Goal: Task Accomplishment & Management: Manage account settings

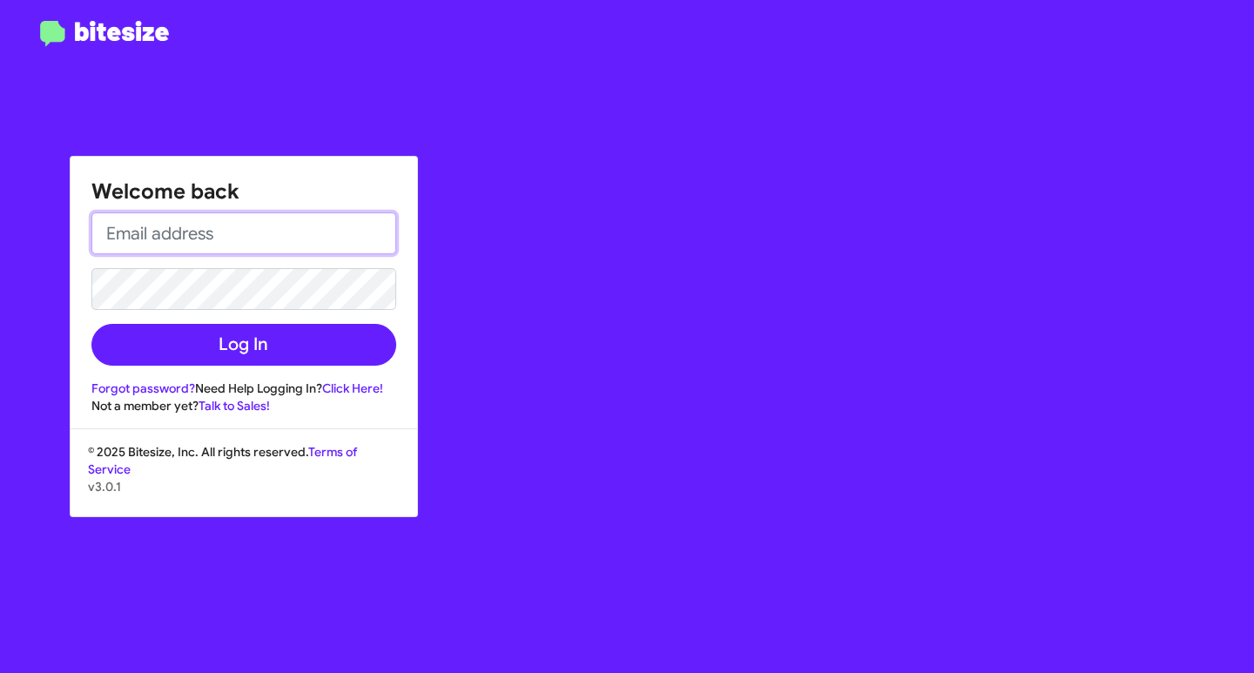
click at [268, 238] on input "email" at bounding box center [243, 233] width 305 height 42
type input "asubasic@myislandcdjr.com"
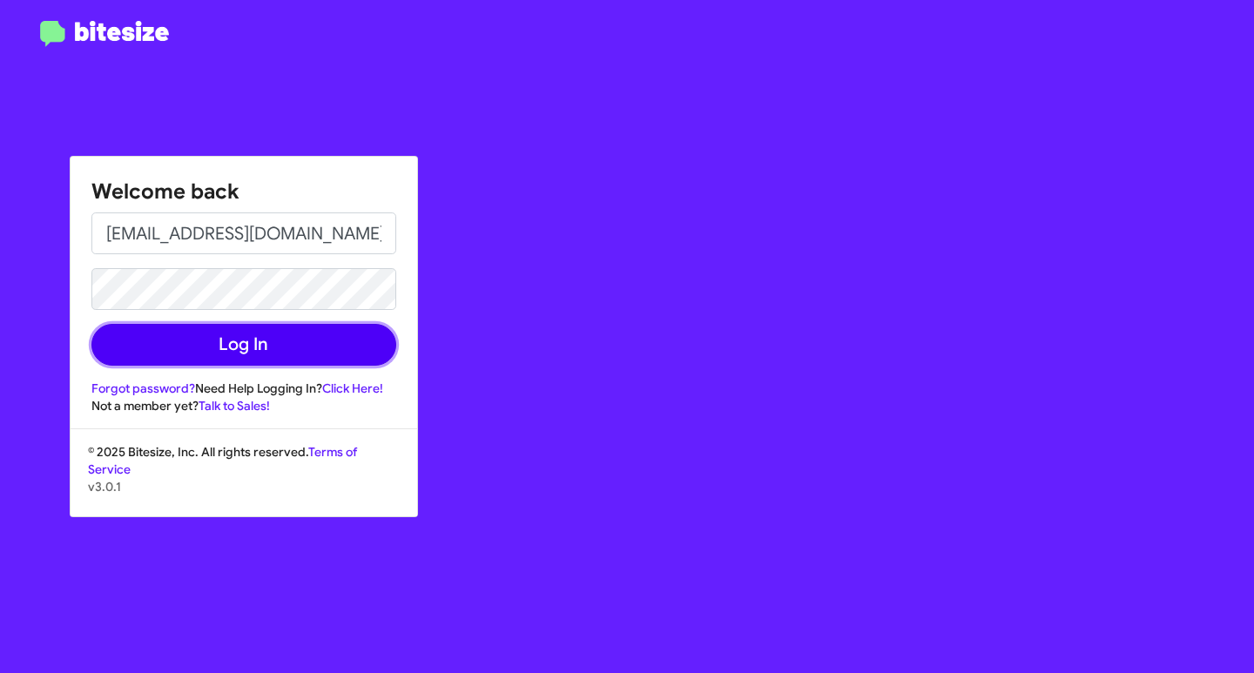
click at [299, 360] on button "Log In" at bounding box center [243, 345] width 305 height 42
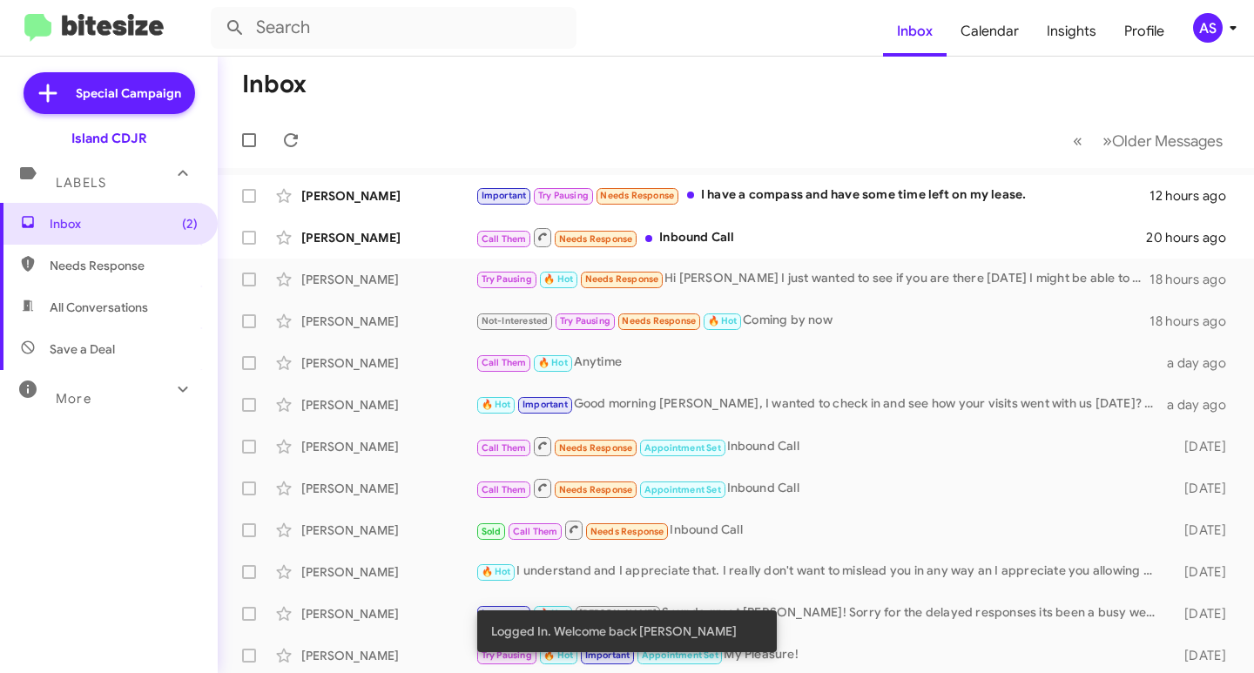
click at [104, 145] on div "Island CDJR" at bounding box center [109, 138] width 76 height 17
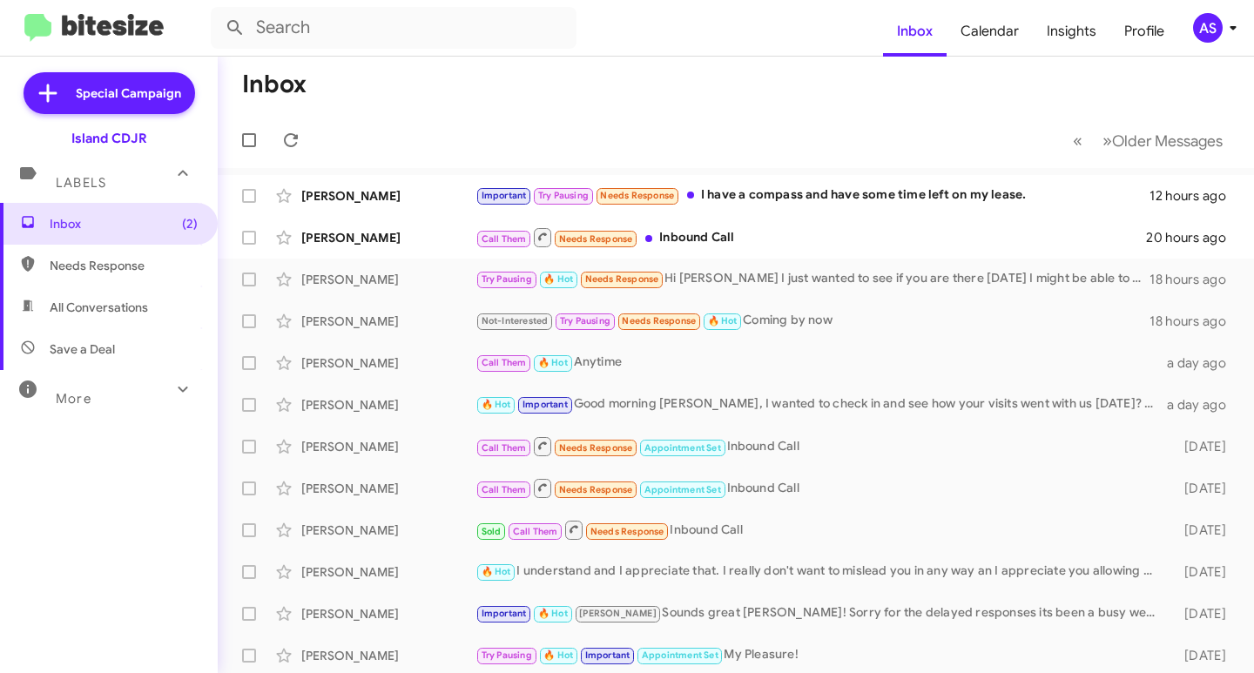
click at [1241, 24] on icon at bounding box center [1232, 27] width 21 height 21
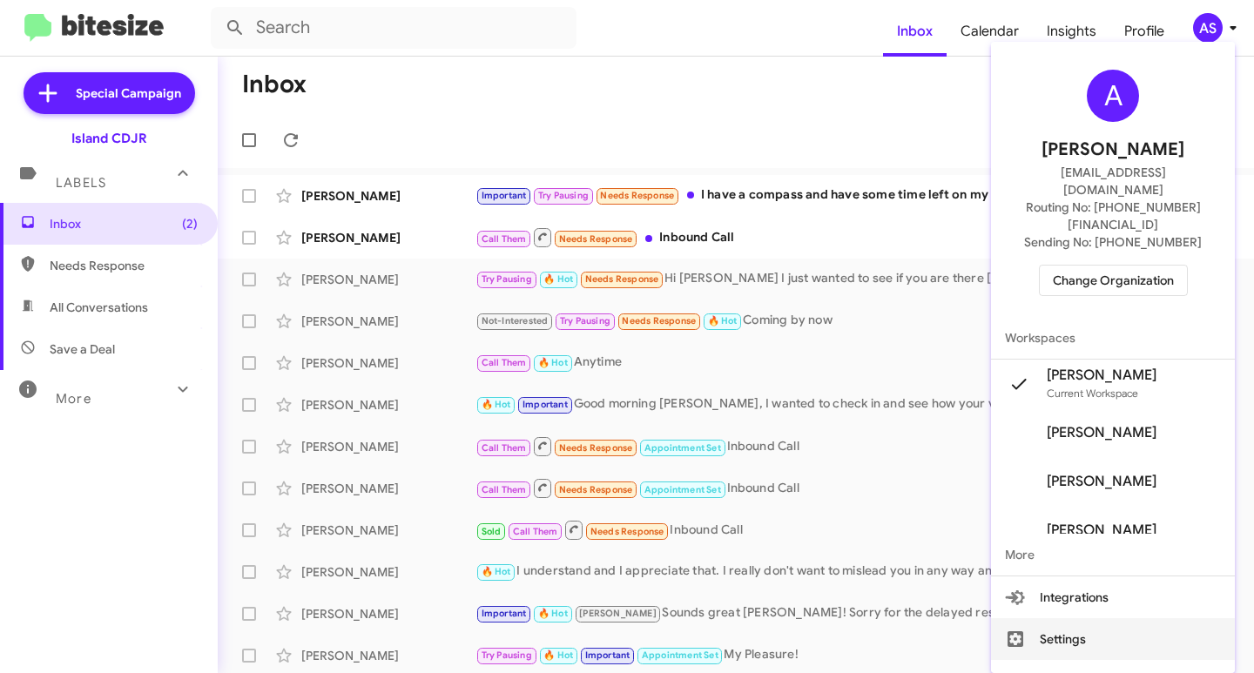
click at [1147, 618] on button "Settings" at bounding box center [1113, 639] width 244 height 42
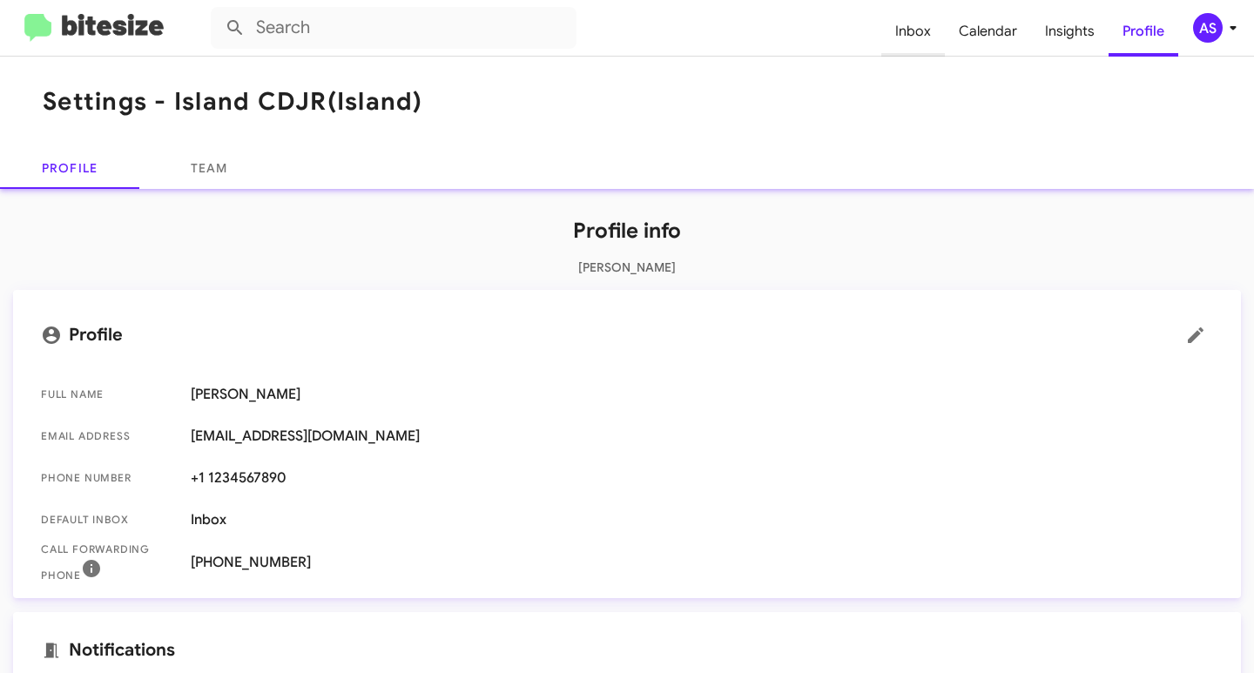
click at [932, 39] on span "Inbox" at bounding box center [913, 31] width 64 height 50
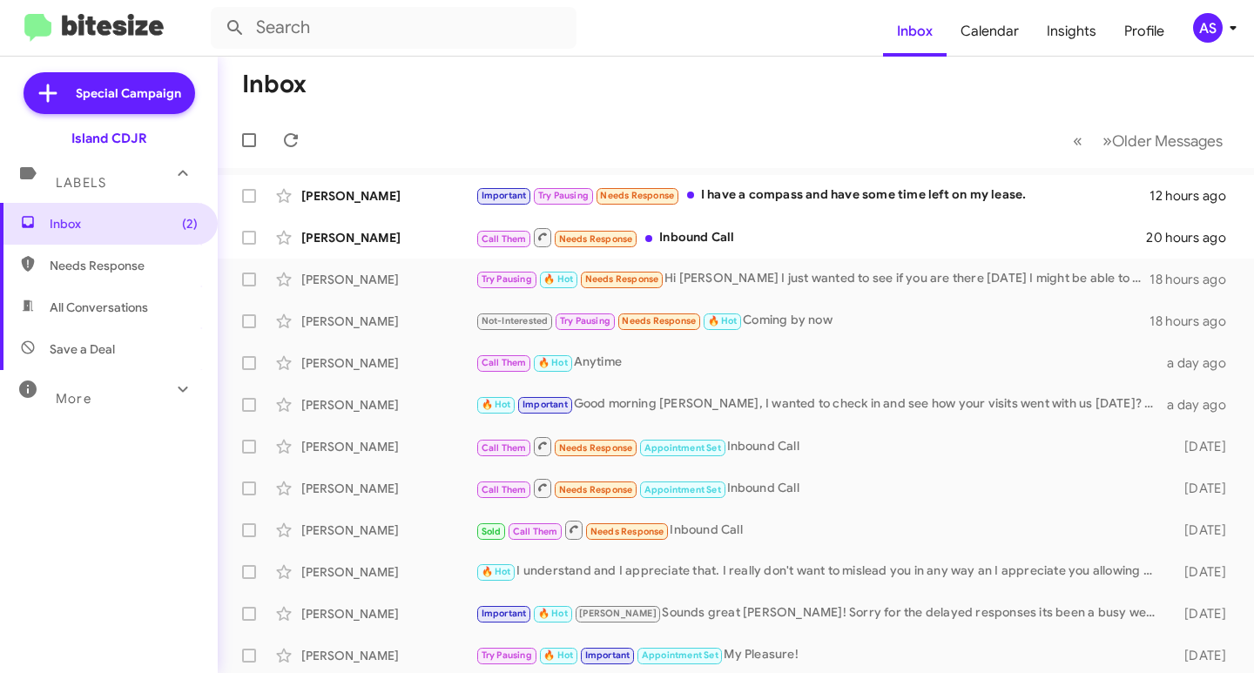
click at [104, 131] on div "Island CDJR" at bounding box center [109, 138] width 76 height 17
click at [117, 145] on div "Island CDJR" at bounding box center [109, 138] width 76 height 17
click at [168, 134] on div "Island CDJR" at bounding box center [109, 135] width 218 height 24
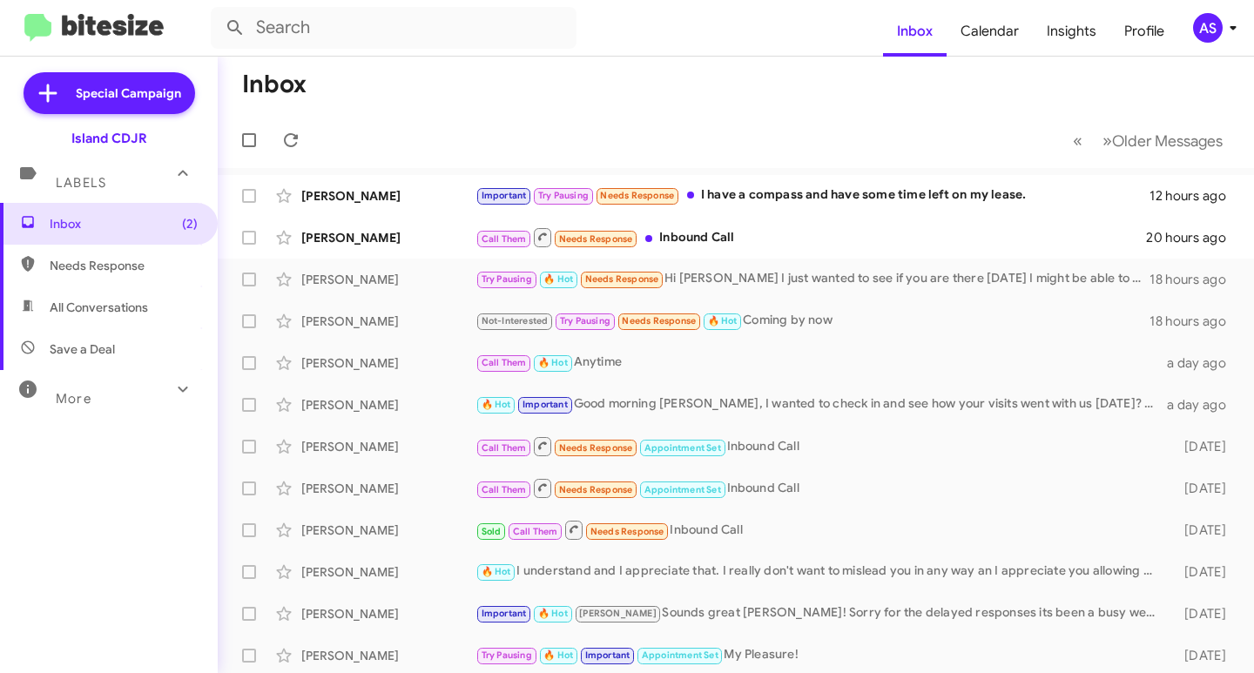
click at [138, 416] on div "Inbox (2) Needs Response All Conversations Save a Deal More Important 🔥 Hot App…" at bounding box center [109, 405] width 218 height 404
click at [147, 372] on mat-expansion-panel-header "More" at bounding box center [109, 391] width 218 height 42
click at [1065, 27] on span "Insights" at bounding box center [1070, 31] width 77 height 50
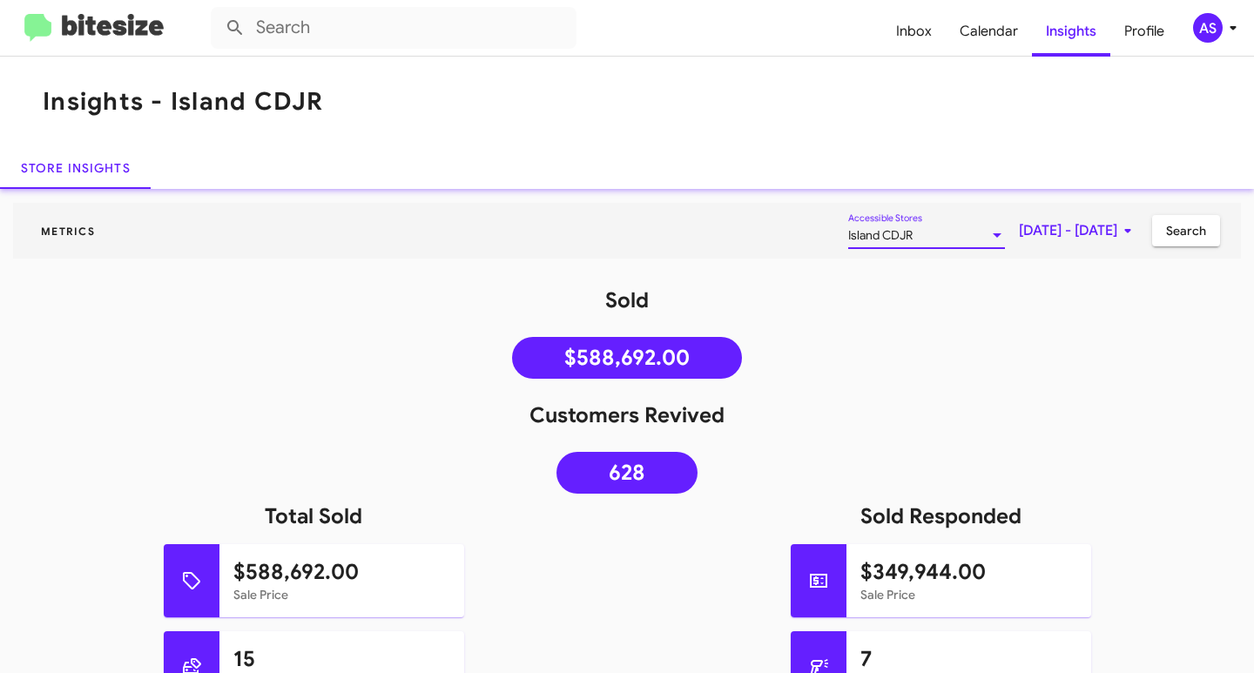
click at [898, 239] on div "Island CDJR" at bounding box center [918, 236] width 141 height 14
click at [883, 266] on span "Island Subaru" at bounding box center [847, 272] width 164 height 37
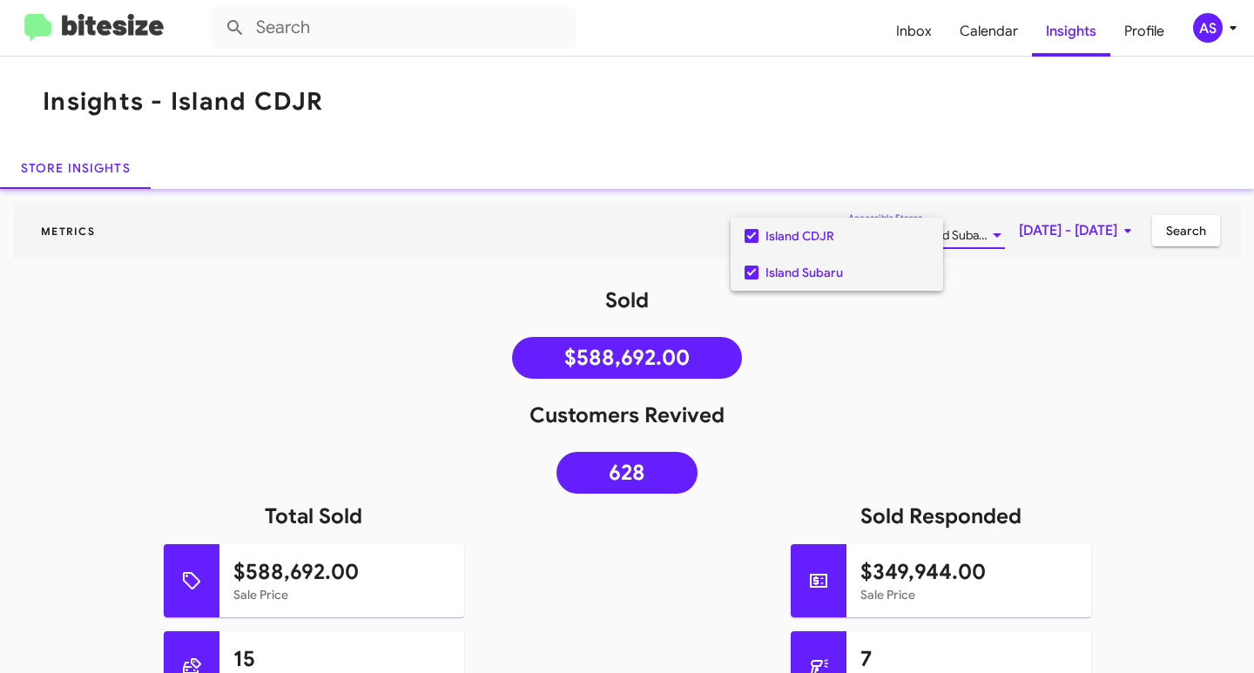
click at [868, 233] on span "Island CDJR" at bounding box center [847, 236] width 164 height 37
click at [1193, 236] on div at bounding box center [627, 336] width 1254 height 673
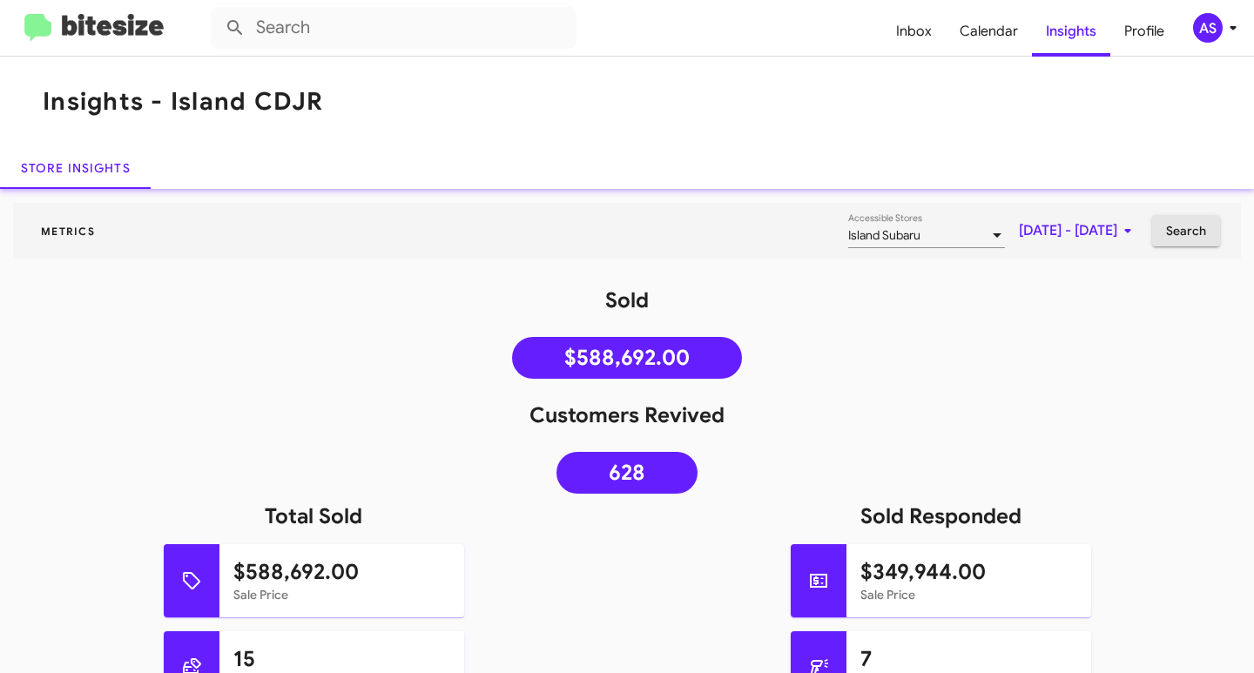
click at [1187, 232] on span "Search" at bounding box center [1186, 230] width 40 height 31
click at [1138, 41] on span "Profile" at bounding box center [1144, 31] width 68 height 50
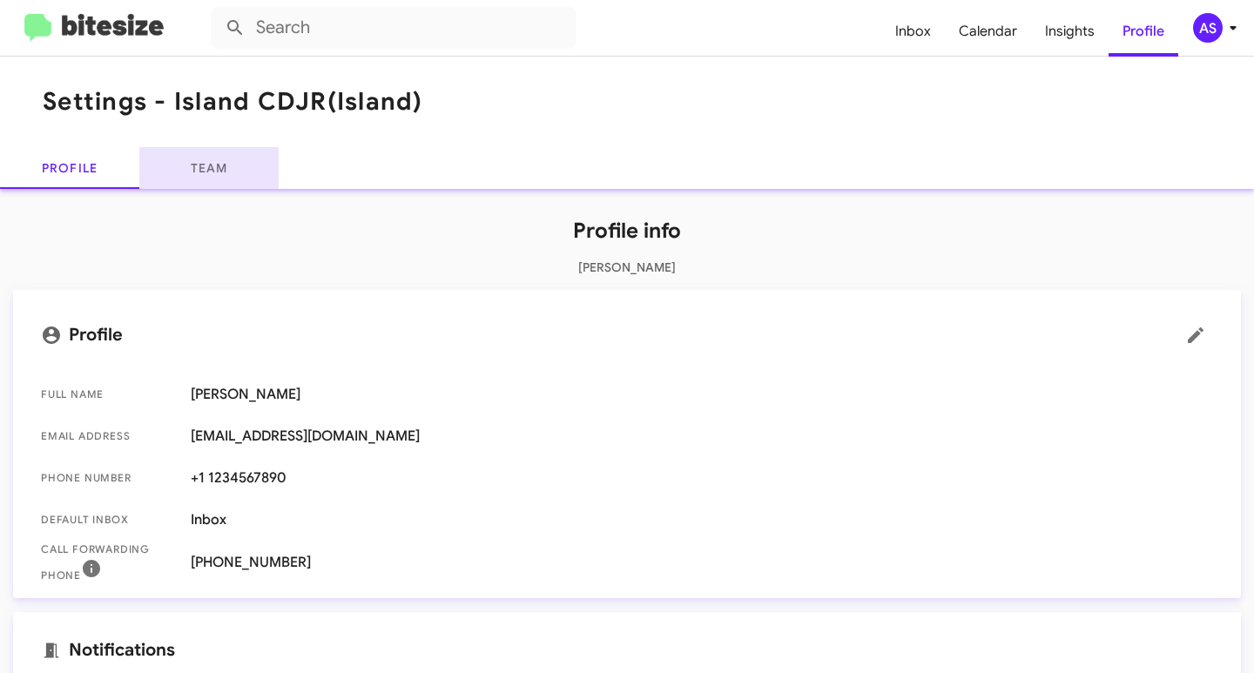
click at [231, 170] on link "Team" at bounding box center [208, 168] width 139 height 42
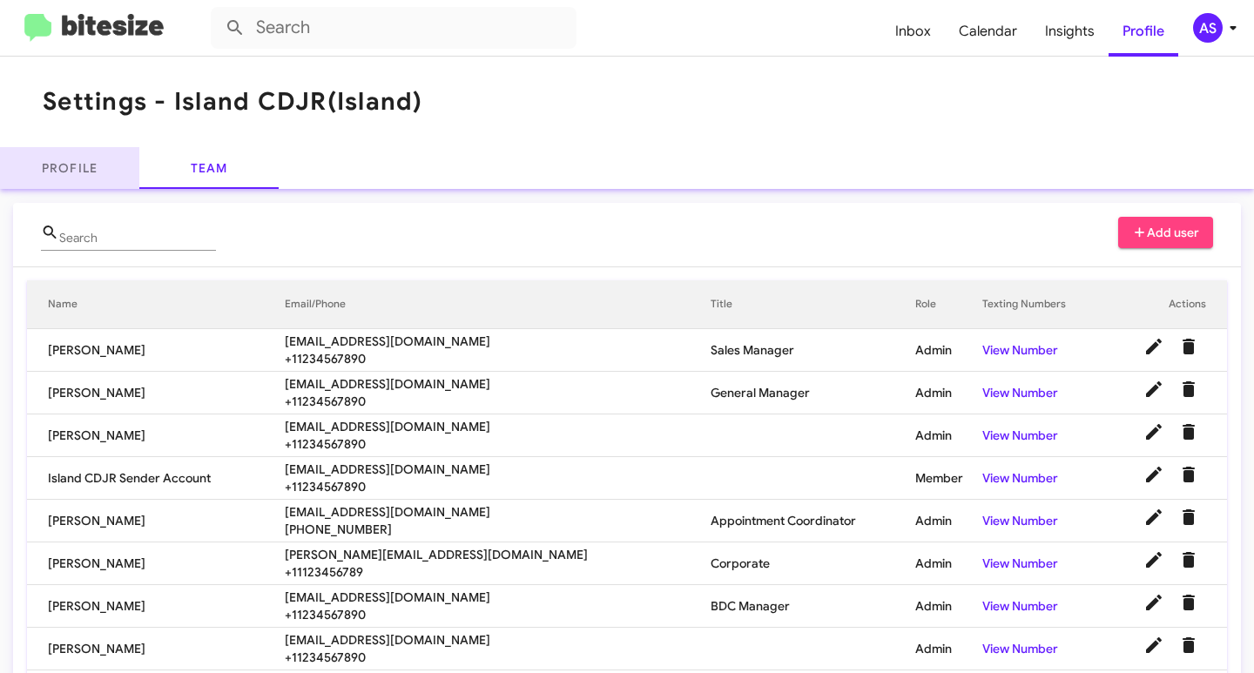
click at [59, 173] on link "Profile" at bounding box center [69, 168] width 139 height 42
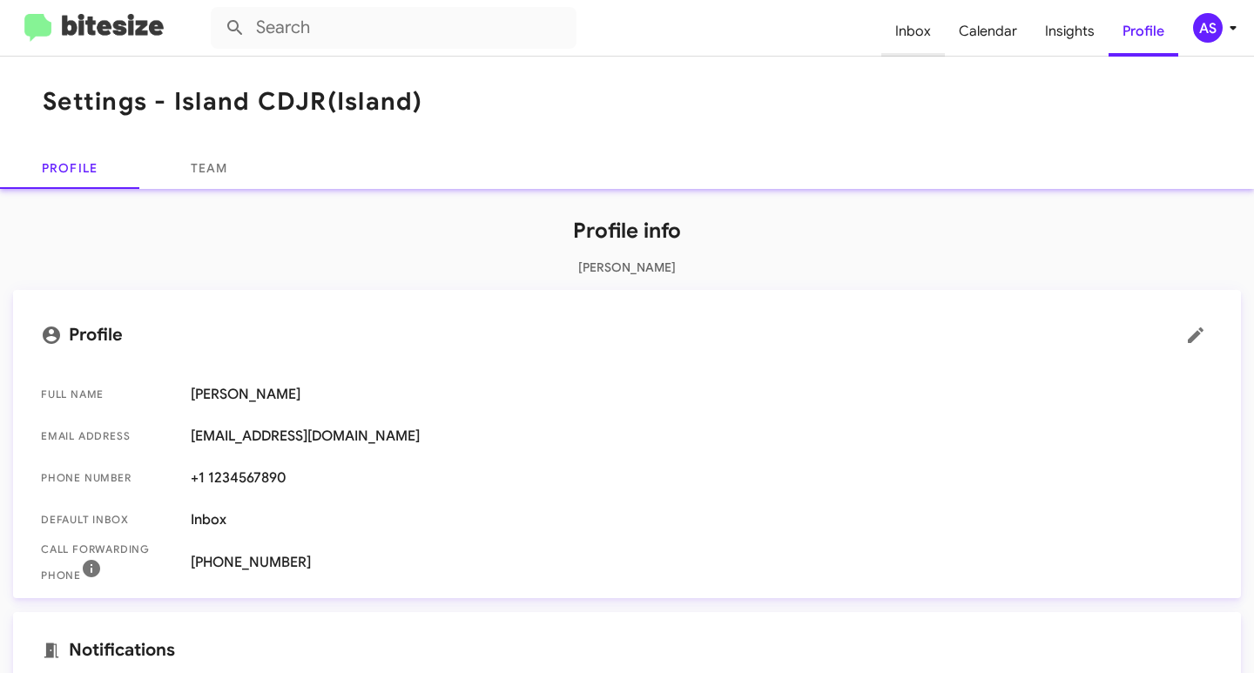
click at [903, 37] on span "Inbox" at bounding box center [913, 31] width 64 height 50
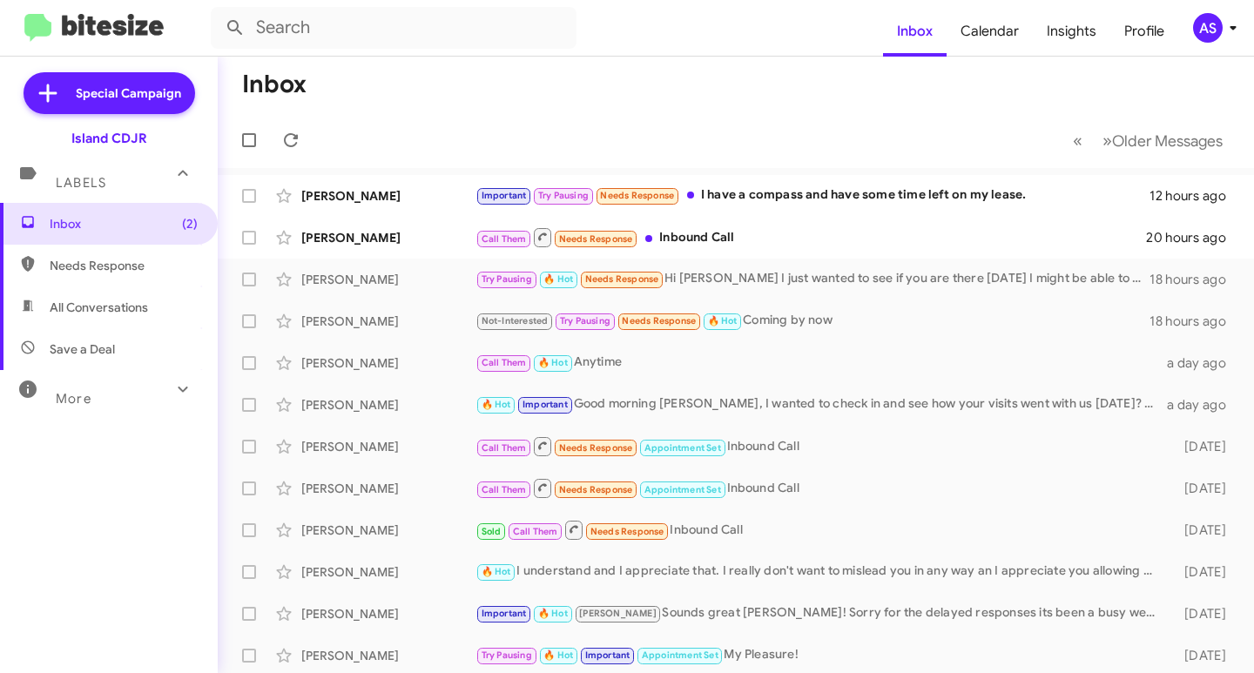
click at [51, 133] on div "Island CDJR" at bounding box center [109, 135] width 218 height 24
click at [81, 133] on div "Island CDJR" at bounding box center [109, 138] width 76 height 17
click at [64, 28] on img at bounding box center [93, 28] width 139 height 29
click at [1140, 28] on span "Profile" at bounding box center [1144, 31] width 68 height 50
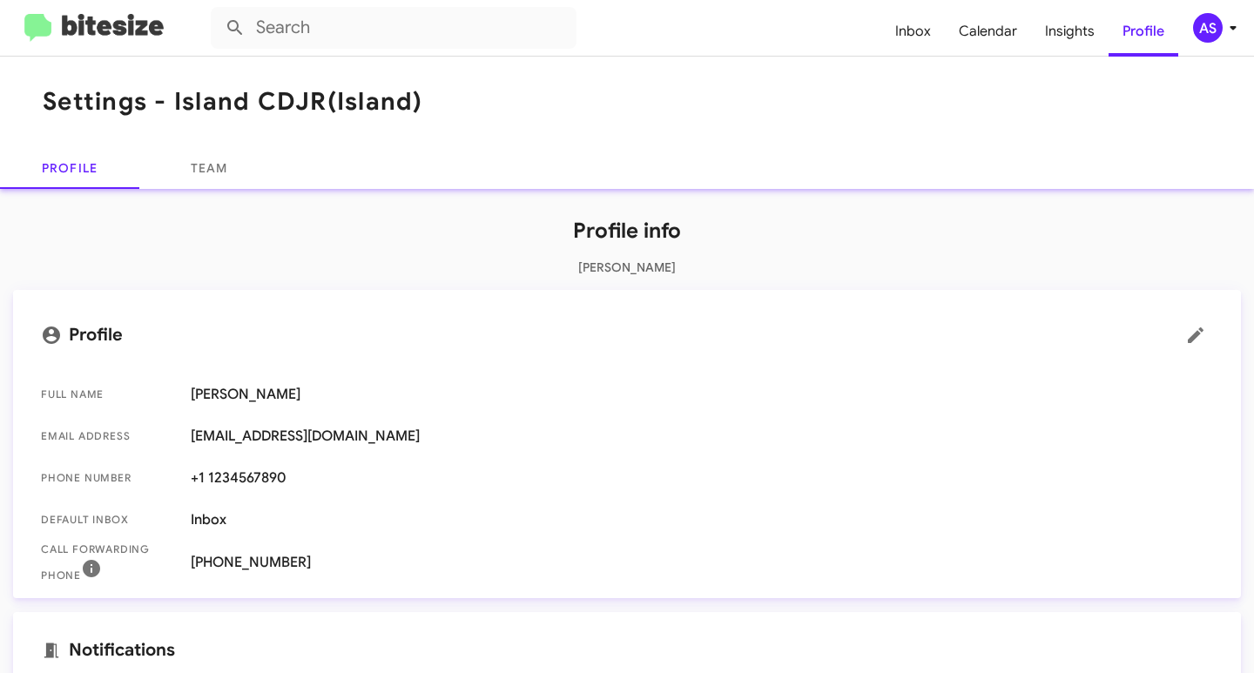
click at [1229, 34] on icon at bounding box center [1232, 27] width 21 height 21
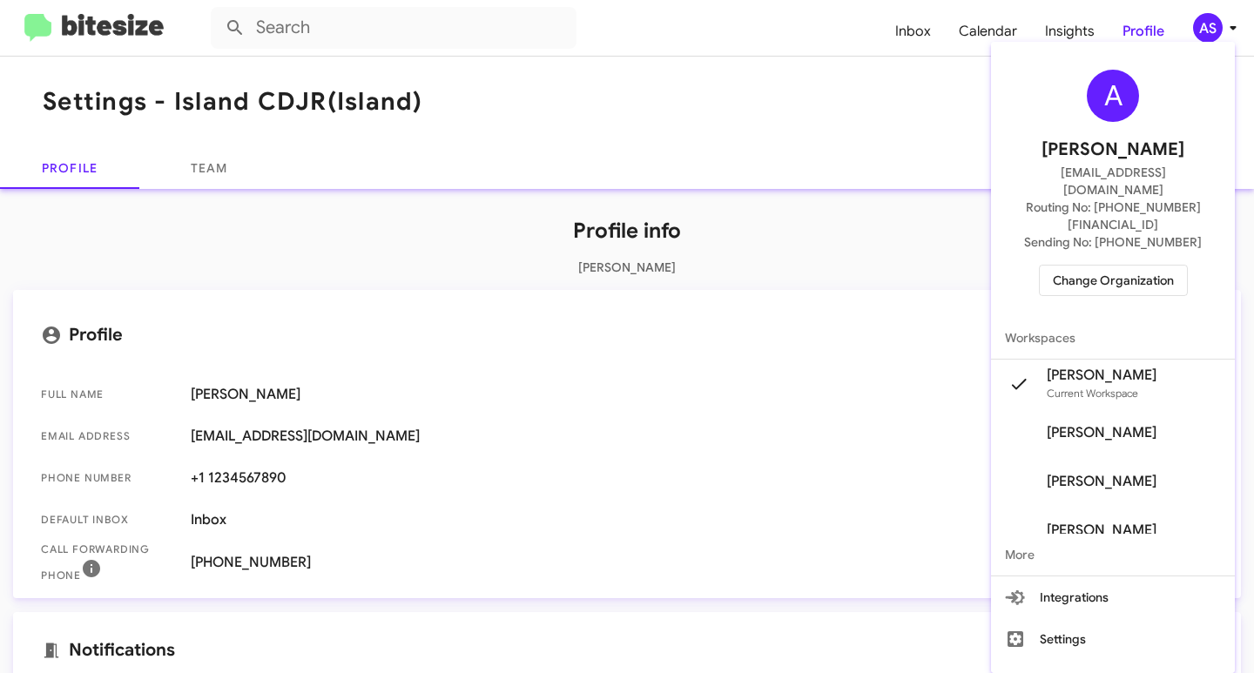
click at [1129, 266] on span "Change Organization" at bounding box center [1113, 281] width 121 height 30
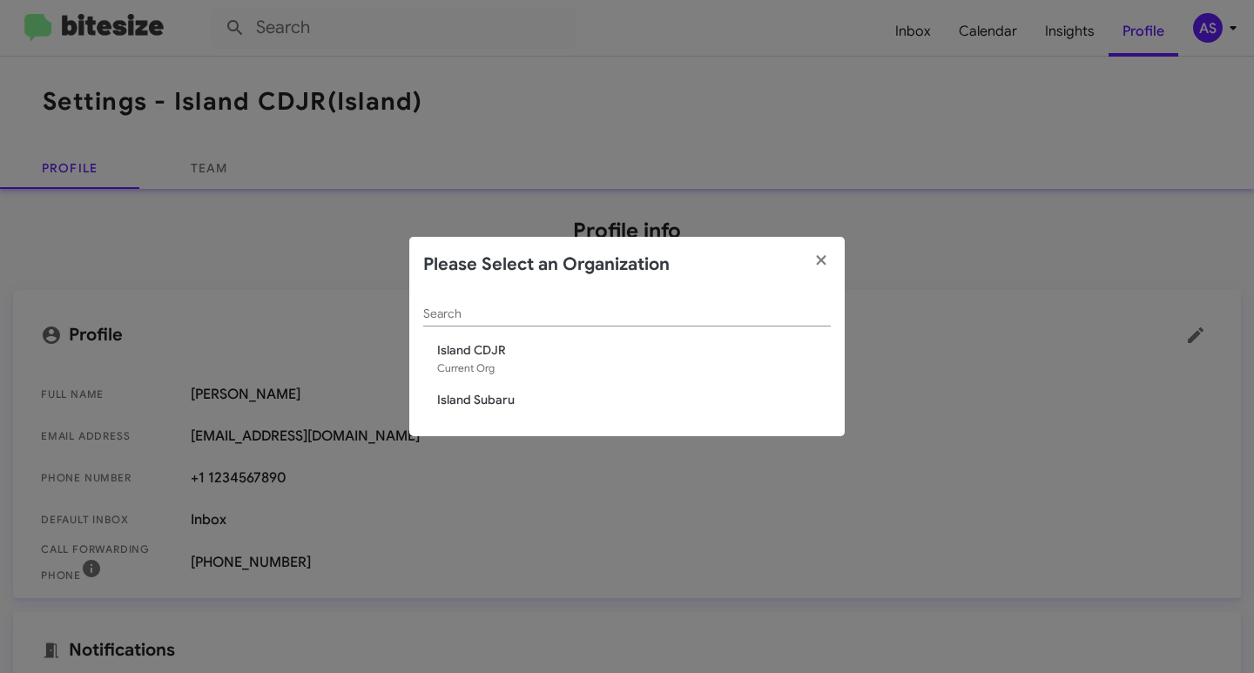
click at [464, 395] on span "Island Subaru" at bounding box center [633, 399] width 393 height 17
